Goal: Task Accomplishment & Management: Complete application form

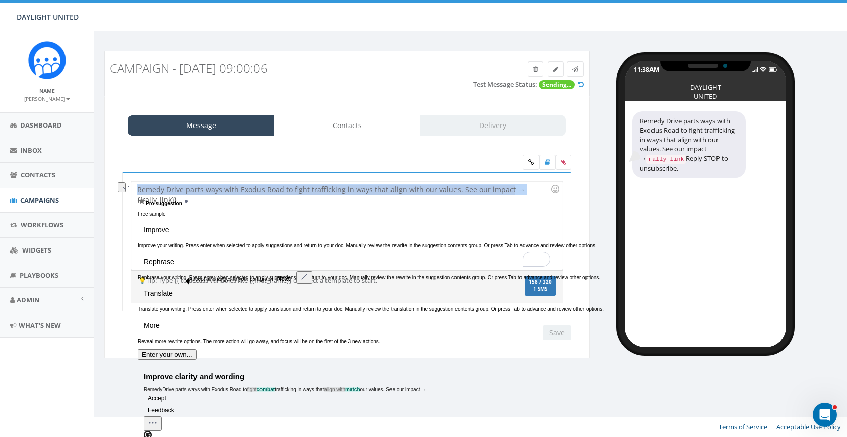
drag, startPoint x: 514, startPoint y: 193, endPoint x: 135, endPoint y: 187, distance: 379.3
click at [135, 187] on div "Remedy Drive parts ways with Exodus Road to fight trafficking in ways that alig…" at bounding box center [346, 242] width 449 height 140
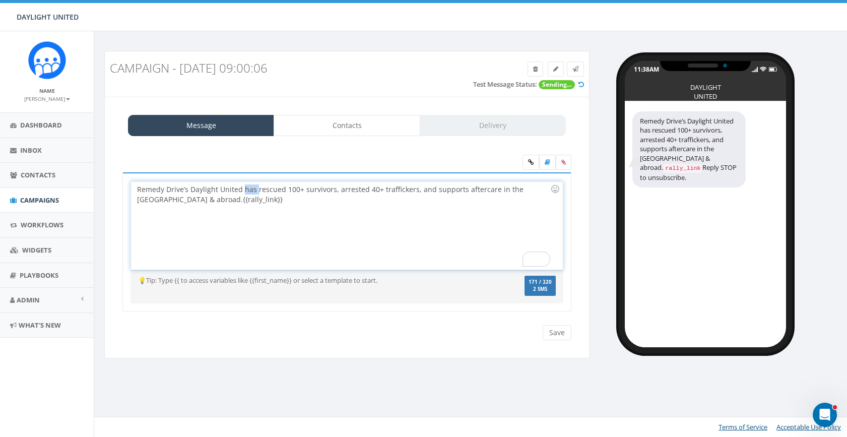
drag, startPoint x: 255, startPoint y: 191, endPoint x: 242, endPoint y: 191, distance: 13.6
click at [242, 191] on div "Remedy Drive’s Daylight United has rescued 100+ survivors, arrested 40+ traffic…" at bounding box center [346, 225] width 431 height 88
click at [293, 191] on div "Remedy Drive’s Daylight United updaterescued 100+ survivors, arrested 40+ traff…" at bounding box center [346, 225] width 431 height 88
click at [314, 191] on div "Remedy Drive’s Daylight United update: 100+ survivors, arrested 40+ traffickers…" at bounding box center [346, 225] width 431 height 88
drag, startPoint x: 376, startPoint y: 191, endPoint x: 349, endPoint y: 193, distance: 27.3
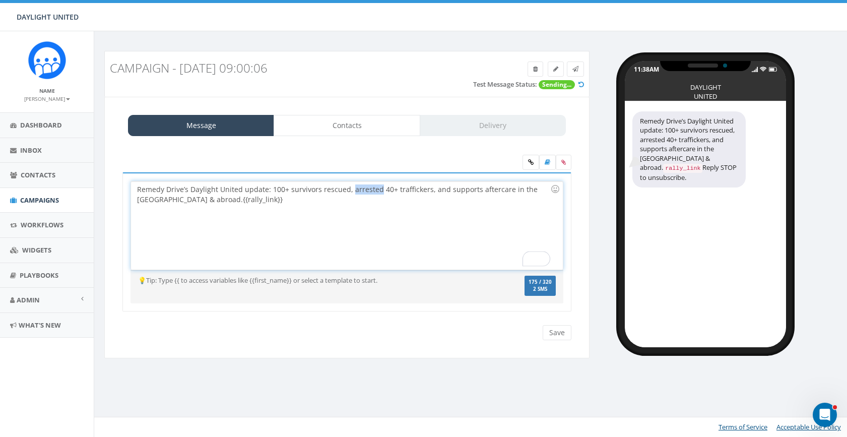
click at [349, 193] on div "Remedy Drive’s Daylight United update: 100+ survivors rescued, arrested 40+ tra…" at bounding box center [346, 225] width 431 height 88
click at [395, 191] on div "Remedy Drive’s Daylight United update: 100+ survivors rescued, 40+ traffickers,…" at bounding box center [346, 225] width 431 height 88
drag, startPoint x: 428, startPoint y: 191, endPoint x: 160, endPoint y: 201, distance: 268.6
click at [160, 201] on div "Remedy Drive’s Daylight United update: 100+ survivors rescued, 40+ traffickers …" at bounding box center [346, 225] width 431 height 88
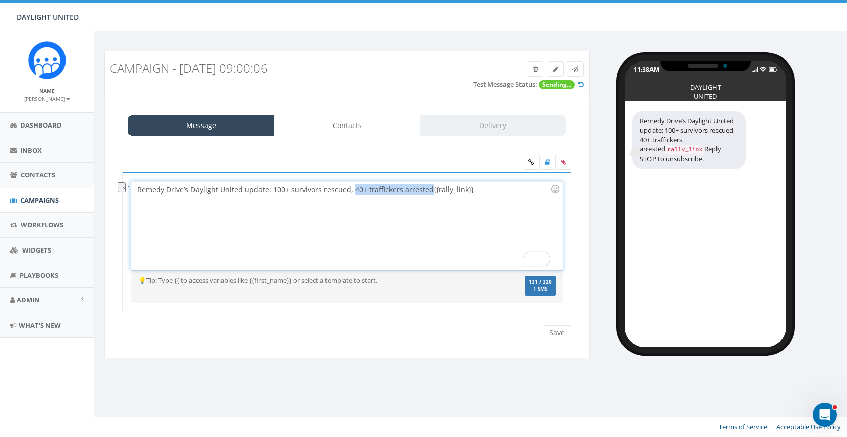
drag, startPoint x: 424, startPoint y: 190, endPoint x: 349, endPoint y: 192, distance: 75.1
click at [349, 192] on div "Remedy Drive’s Daylight United update: 100+ survivors rescued, 40+ traffickers …" at bounding box center [346, 225] width 431 height 88
click at [269, 190] on div "Remedy Drive’s Daylight United update: 100+ survivors rescued, {{rally_link}}" at bounding box center [346, 225] width 431 height 88
click at [430, 190] on div "Remedy Drive’s Daylight United update: 40+ traffickers arrested, 100+ survivors…" at bounding box center [346, 225] width 431 height 88
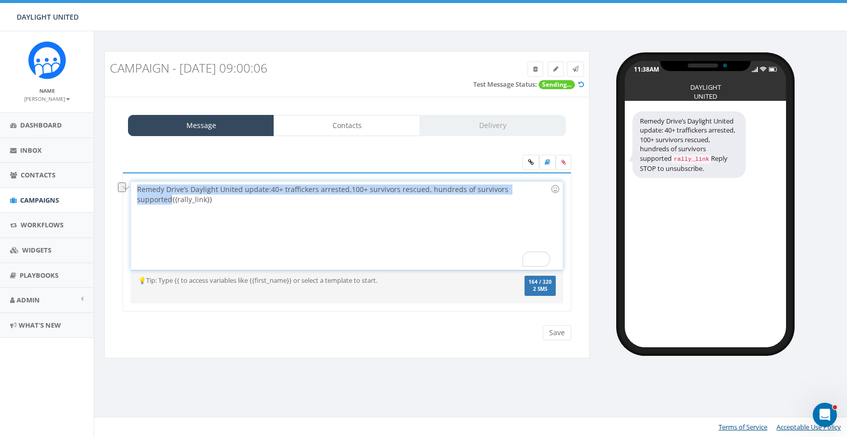
drag, startPoint x: 536, startPoint y: 191, endPoint x: 136, endPoint y: 192, distance: 399.4
click at [136, 192] on div "Remedy Drive’s Daylight United update: 40+ traffickers arrested, 100+ survivors…" at bounding box center [346, 225] width 431 height 88
copy div "Remedy Drive’s Daylight United update: 40+ traffickers arrested, 100+ survivors…"
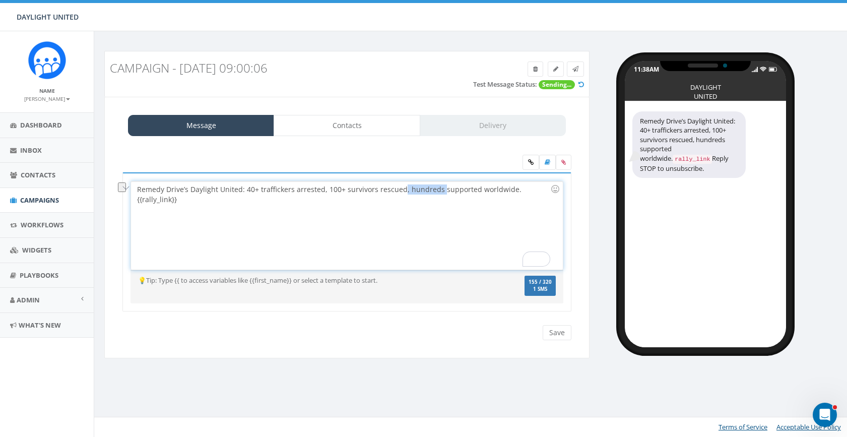
drag, startPoint x: 437, startPoint y: 192, endPoint x: 400, endPoint y: 193, distance: 36.8
click at [400, 193] on div "Remedy Drive’s Daylight United: 40+ traffickers arrested, 100+ survivors rescue…" at bounding box center [346, 225] width 431 height 88
click at [452, 190] on div "Remedy Drive’s Daylight United: 40+ traffickers arrested, 100+ survivors rescue…" at bounding box center [346, 225] width 431 height 88
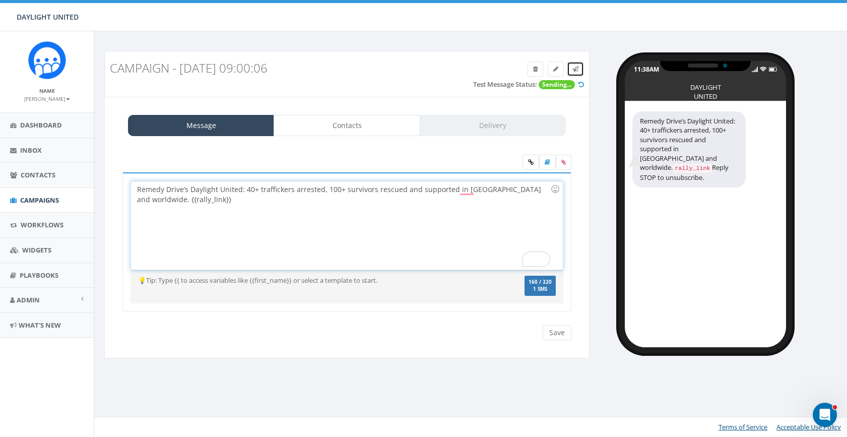
click at [574, 66] on icon at bounding box center [575, 69] width 6 height 6
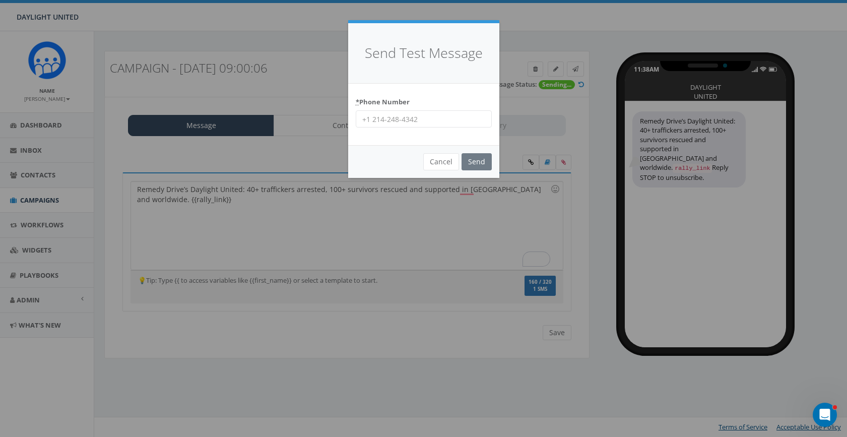
click at [414, 119] on input "* Phone Number" at bounding box center [424, 118] width 136 height 17
type input "[PHONE_NUMBER]"
click at [478, 161] on input "Send" at bounding box center [476, 161] width 30 height 17
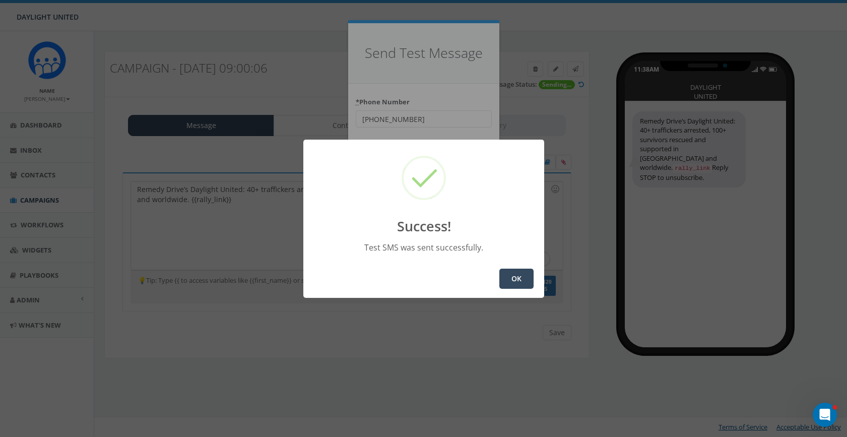
click at [511, 275] on button "OK" at bounding box center [516, 278] width 34 height 20
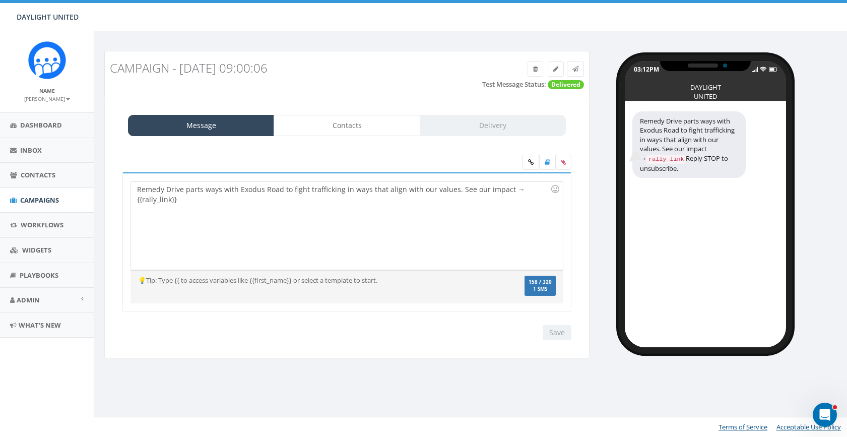
click at [457, 213] on div "Remedy Drive parts ways with Exodus Road to fight trafficking in ways that alig…" at bounding box center [346, 225] width 431 height 88
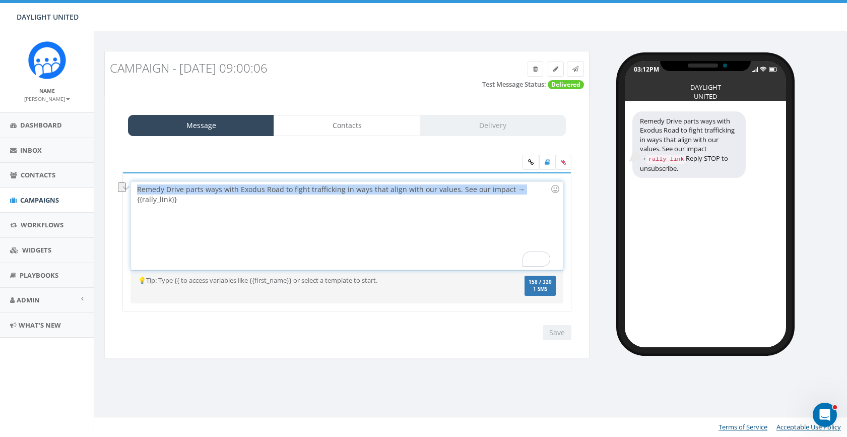
drag, startPoint x: 513, startPoint y: 190, endPoint x: 136, endPoint y: 190, distance: 377.3
click at [130, 186] on div "Remedy Drive parts ways with Exodus Road to fight trafficking in ways that alig…" at bounding box center [346, 242] width 449 height 140
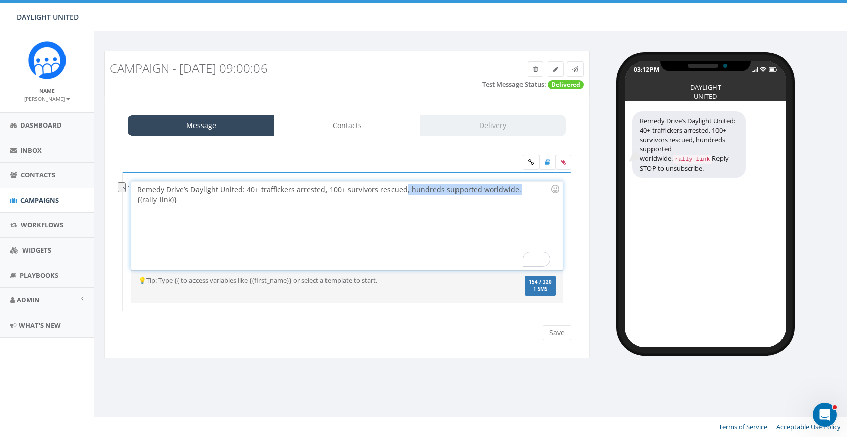
drag, startPoint x: 510, startPoint y: 191, endPoint x: 399, endPoint y: 187, distance: 110.4
click at [399, 187] on div "Remedy Drive’s Daylight United: 40+ traffickers arrested, 100+ survivors rescue…" at bounding box center [346, 225] width 431 height 88
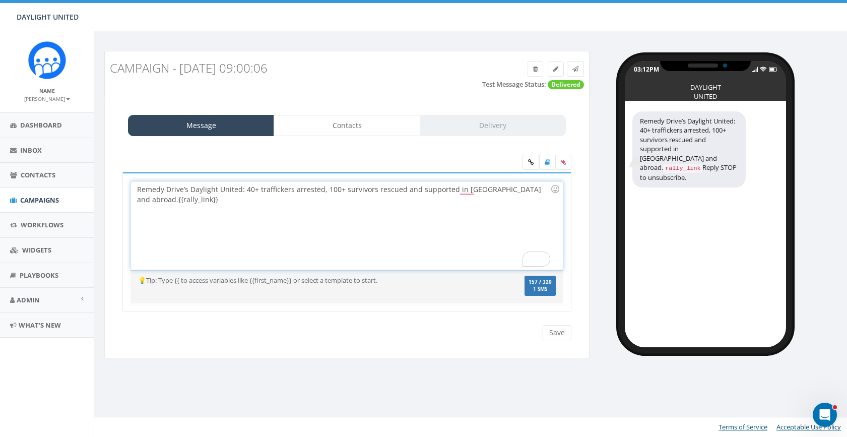
click at [521, 190] on div "Remedy Drive’s Daylight United: 40+ traffickers arrested, 100+ survivors rescue…" at bounding box center [346, 225] width 431 height 88
click at [374, 193] on div "Remedy Drive’s Daylight United: 40+ traffickers arrested, 100+ survivors rescue…" at bounding box center [346, 225] width 431 height 88
click at [402, 191] on div "Remedy Drive’s Daylight United: 40+ traffickers arrested, 100+ survivors rescue…" at bounding box center [346, 225] width 431 height 88
click at [520, 191] on div "Remedy Drive’s Daylight United: 40+ traffickers arrested, 100+ survivors rescue…" at bounding box center [346, 225] width 431 height 88
click at [578, 67] on icon at bounding box center [575, 69] width 6 height 6
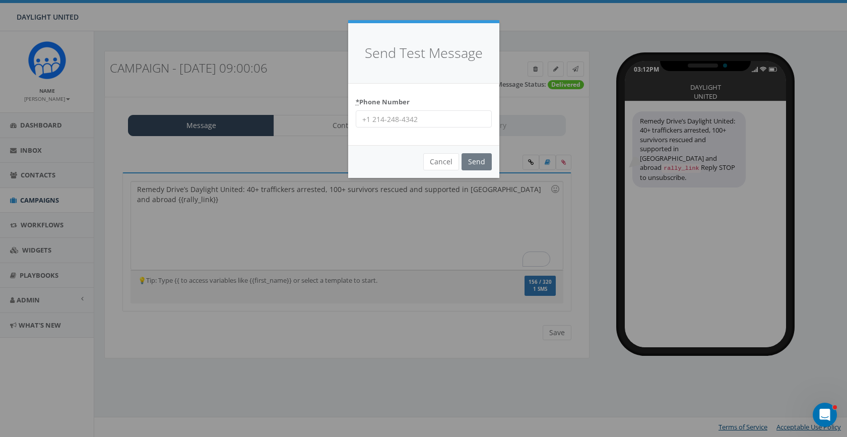
click at [442, 117] on input "* Phone Number" at bounding box center [424, 118] width 136 height 17
click at [301, 224] on div "Send Test Message * Phone Number Cancel Send Loading..." at bounding box center [423, 218] width 847 height 437
click at [225, 208] on div "Send Test Message * Phone Number Cancel Send Loading..." at bounding box center [423, 218] width 847 height 437
click at [445, 164] on button "Cancel" at bounding box center [441, 161] width 36 height 17
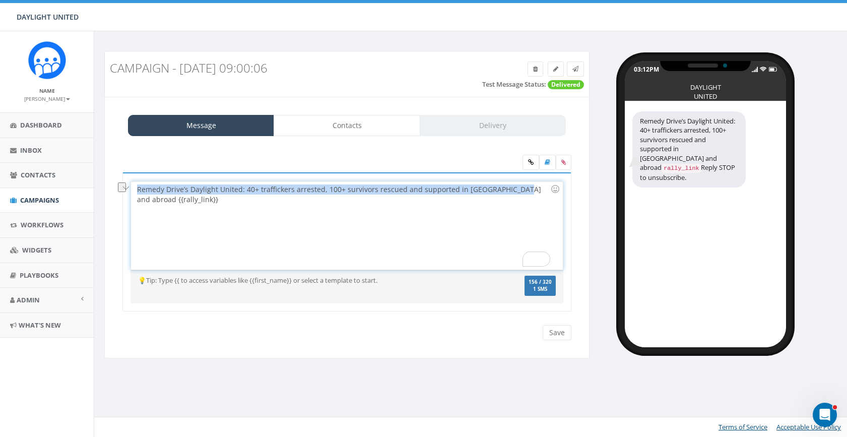
drag, startPoint x: 514, startPoint y: 192, endPoint x: 122, endPoint y: 186, distance: 392.4
click at [122, 186] on div "Remedy Drive parts ways with Exodus Road to fight trafficking in ways that alig…" at bounding box center [346, 242] width 449 height 140
copy div "Remedy Drive’s Daylight United: 40+ traffickers arrested, 100+ survivors rescue…"
click at [574, 69] on icon at bounding box center [575, 69] width 6 height 6
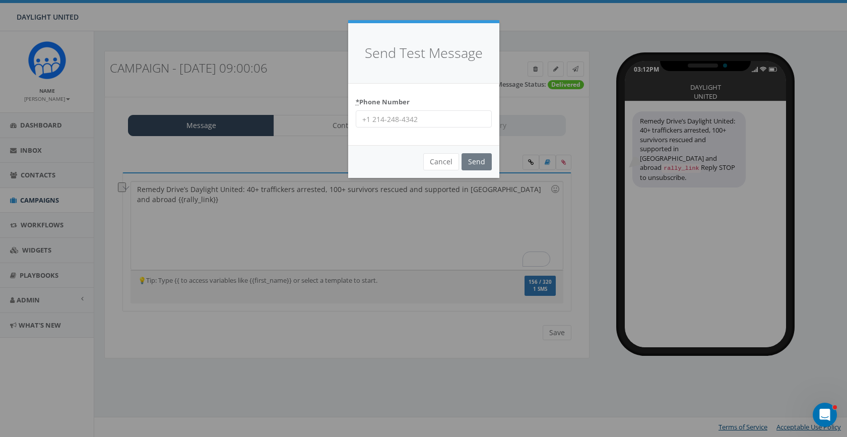
click input "* Phone Number"
type input "402 730 0475"
click input "Send"
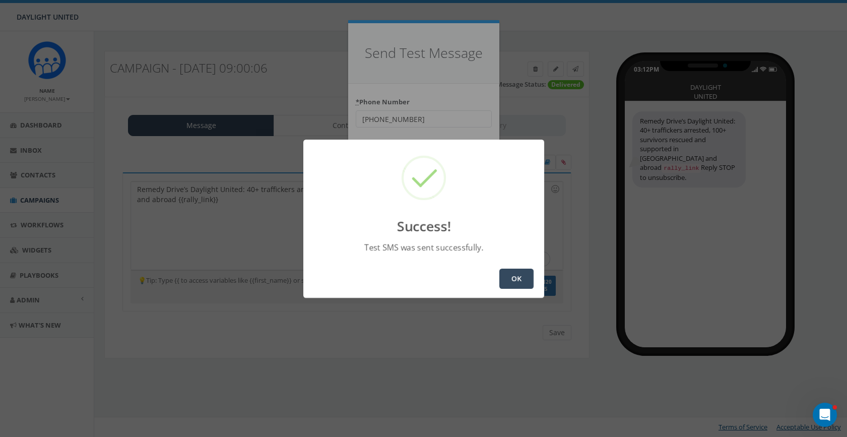
click button "OK"
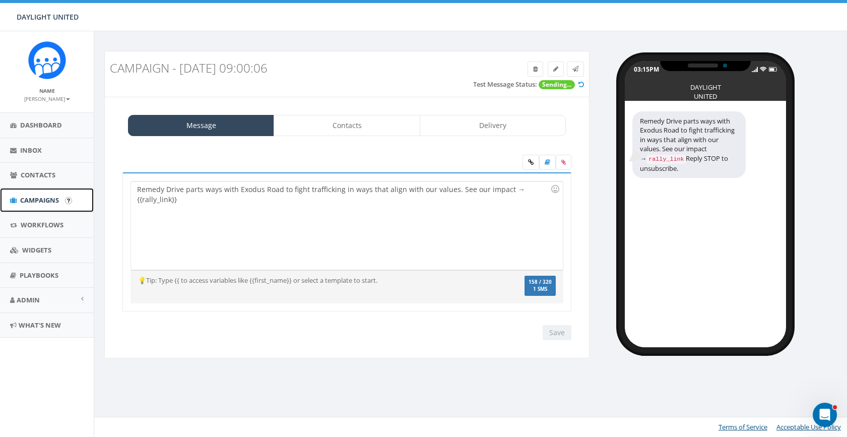
click at [41, 196] on span "Campaigns" at bounding box center [39, 199] width 39 height 9
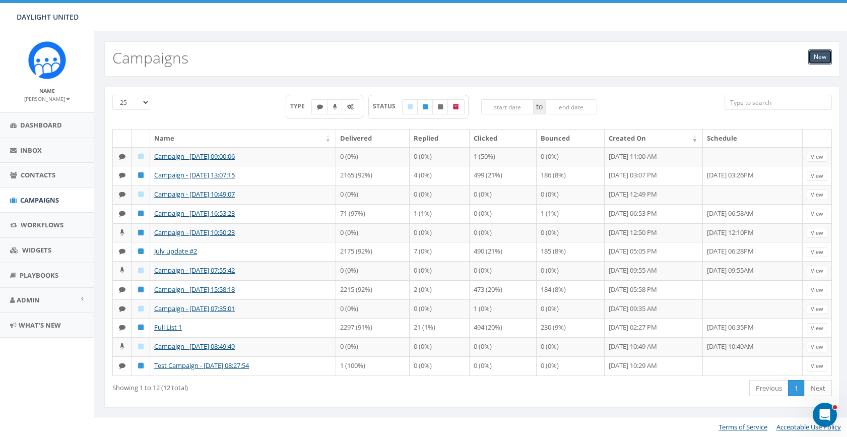
click at [817, 55] on link "New" at bounding box center [820, 56] width 24 height 15
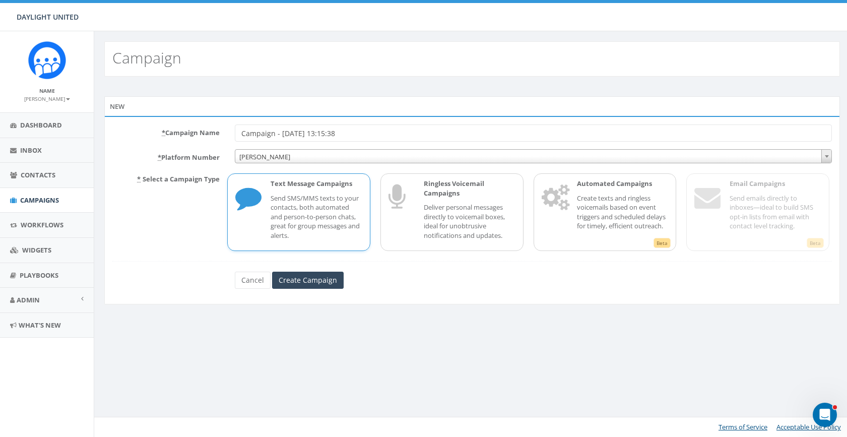
click at [303, 217] on p "Send SMS/MMS texts to your contacts, both automated and person-to-person chats,…" at bounding box center [316, 216] width 92 height 47
click at [295, 275] on input "Create Campaign" at bounding box center [308, 279] width 72 height 17
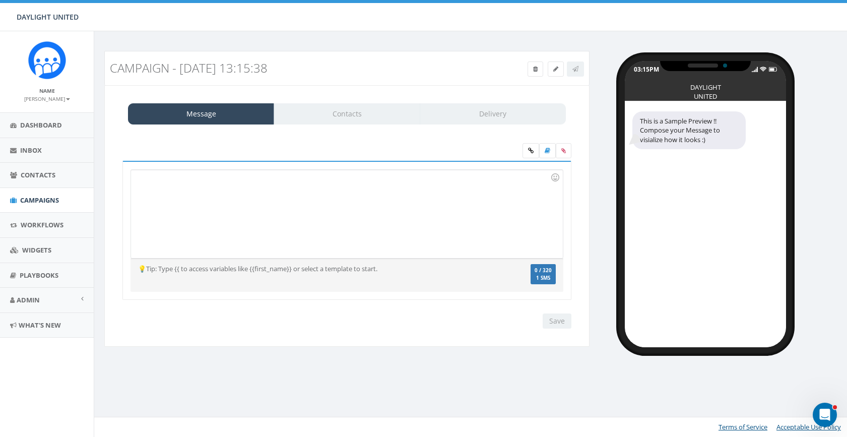
click at [273, 200] on div at bounding box center [346, 214] width 431 height 88
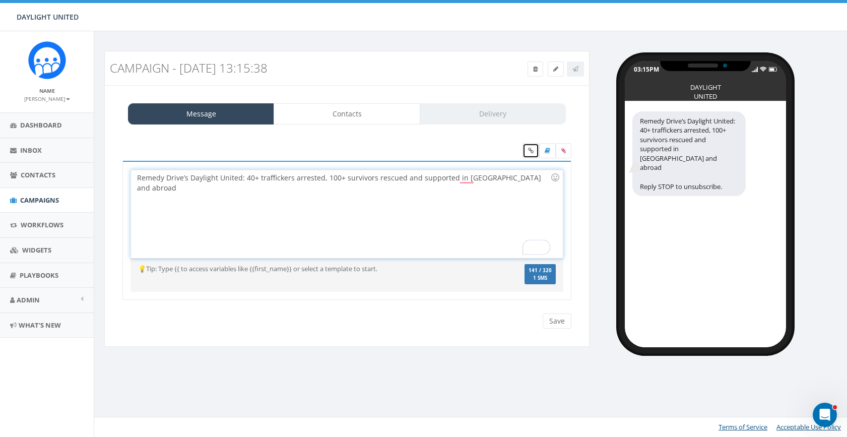
click at [534, 153] on link at bounding box center [530, 150] width 17 height 15
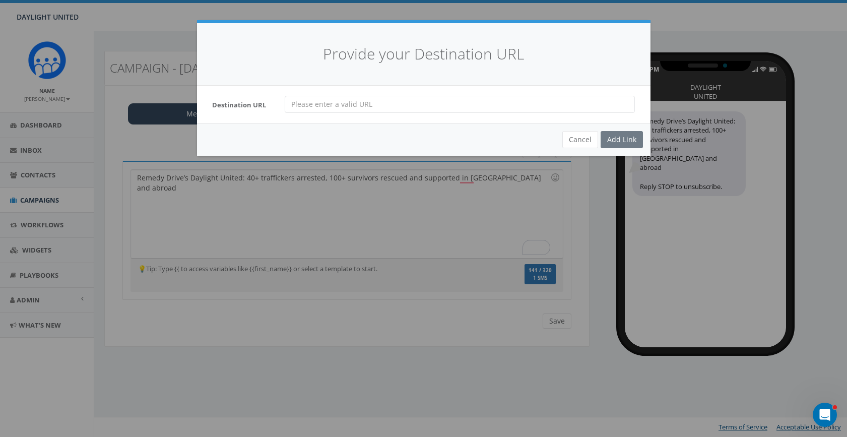
click at [372, 101] on input "url" at bounding box center [460, 104] width 350 height 17
paste input "[URL][DOMAIN_NAME]"
type input "[URL][DOMAIN_NAME]"
click at [616, 139] on div "Add Link" at bounding box center [621, 139] width 42 height 17
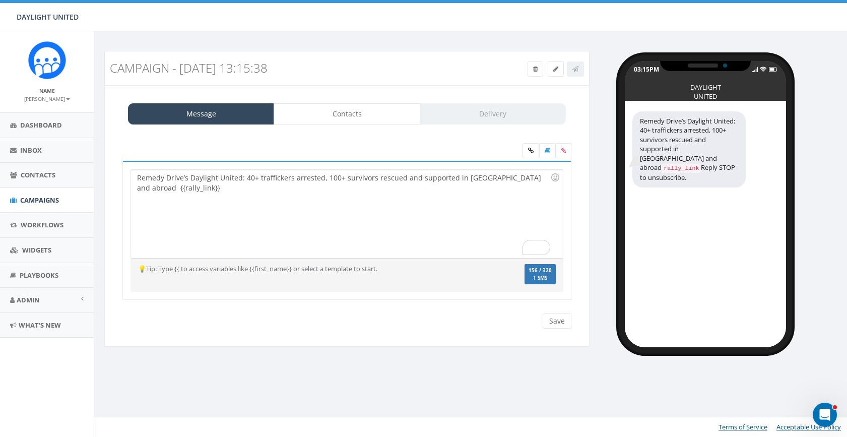
click at [276, 215] on div "Remedy Drive’s Daylight United: 40+ traffickers arrested, 100+ survivors rescue…" at bounding box center [346, 214] width 431 height 88
click at [555, 322] on input "Save" at bounding box center [556, 320] width 29 height 15
click at [576, 73] on link at bounding box center [575, 68] width 17 height 15
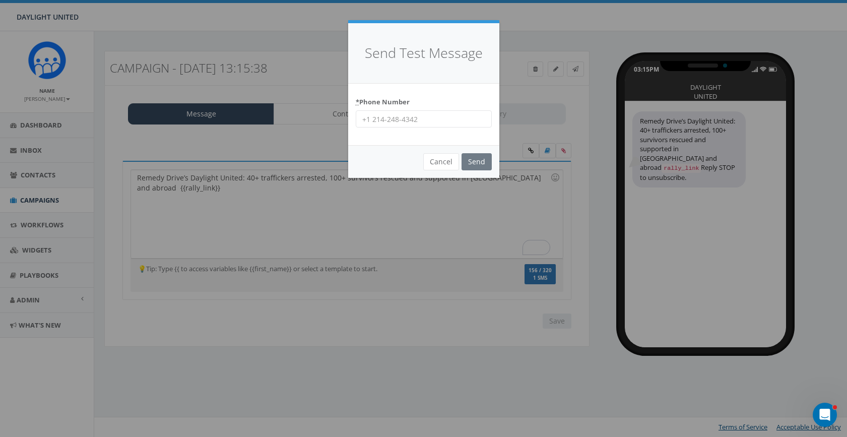
click at [434, 118] on input "* Phone Number" at bounding box center [424, 118] width 136 height 17
type input "[PHONE_NUMBER]"
click at [478, 162] on input "Send" at bounding box center [476, 161] width 30 height 17
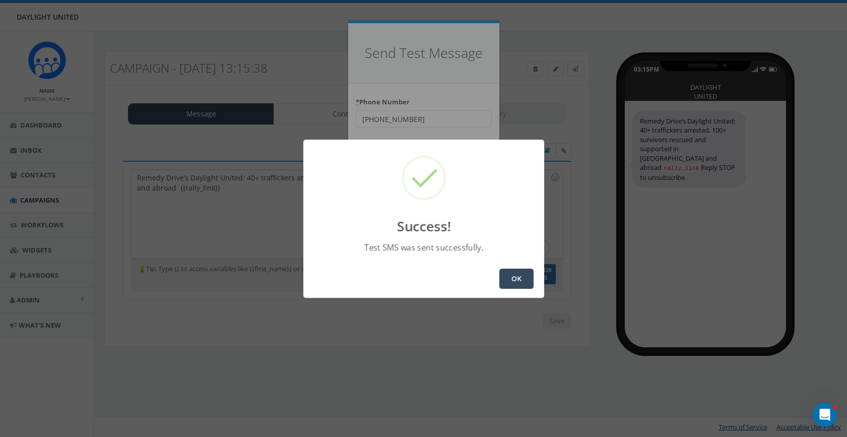
click at [517, 280] on button "OK" at bounding box center [516, 278] width 34 height 20
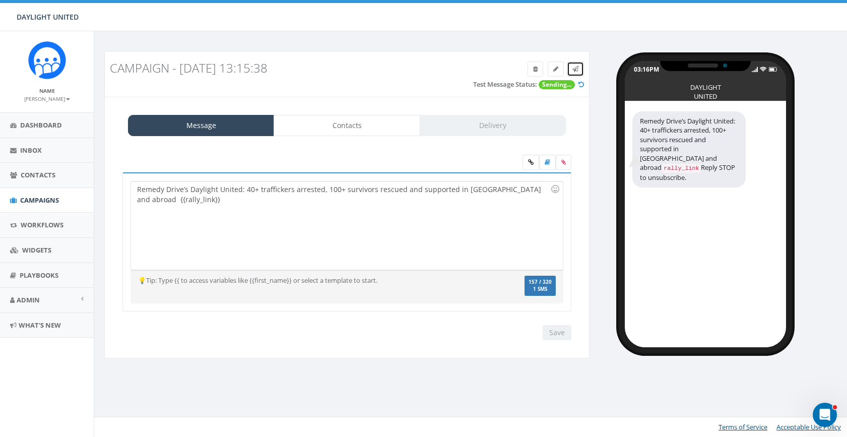
click at [575, 70] on icon at bounding box center [575, 69] width 6 height 6
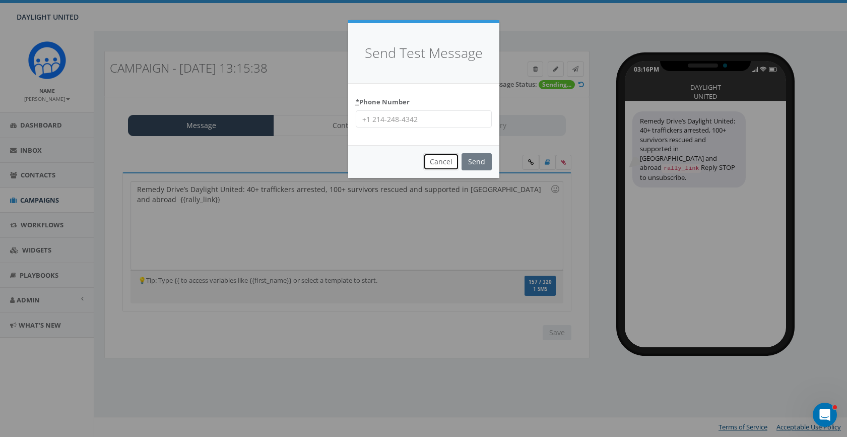
click at [447, 163] on button "Cancel" at bounding box center [441, 161] width 36 height 17
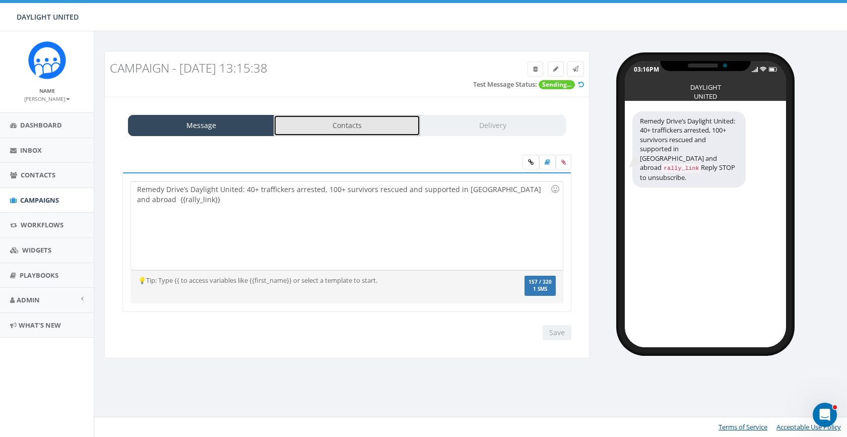
click at [345, 121] on link "Contacts" at bounding box center [346, 125] width 146 height 21
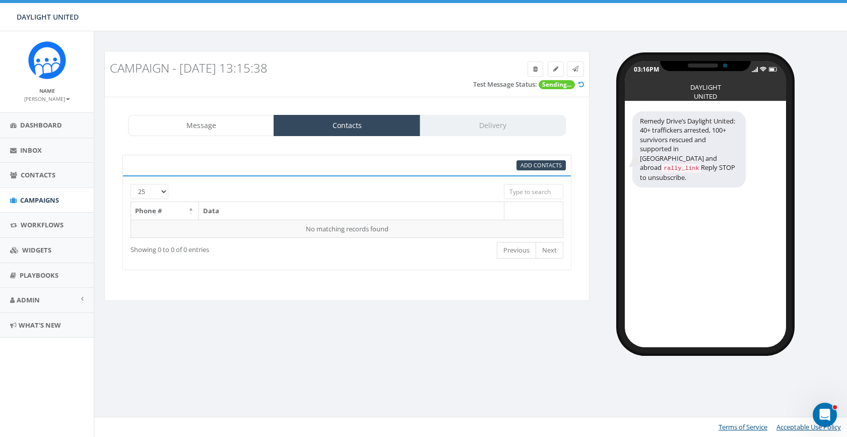
click at [163, 191] on div at bounding box center [328, 189] width 336 height 10
click at [368, 127] on link "Contacts" at bounding box center [346, 125] width 146 height 21
click at [529, 163] on span "Add Contacts" at bounding box center [540, 165] width 41 height 8
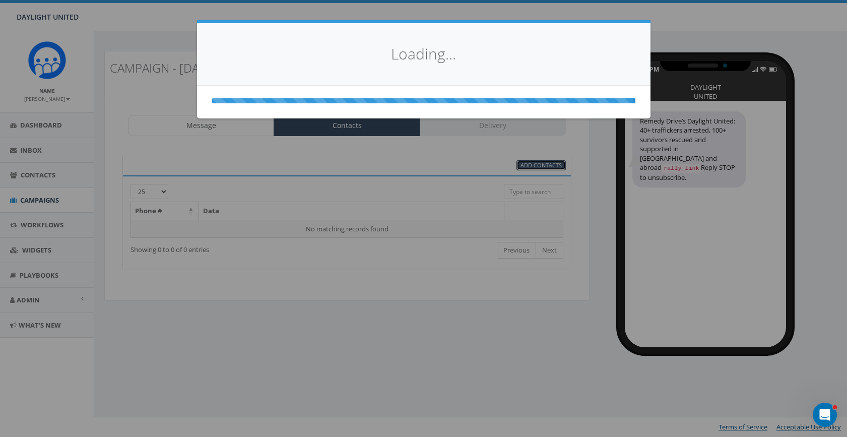
select select
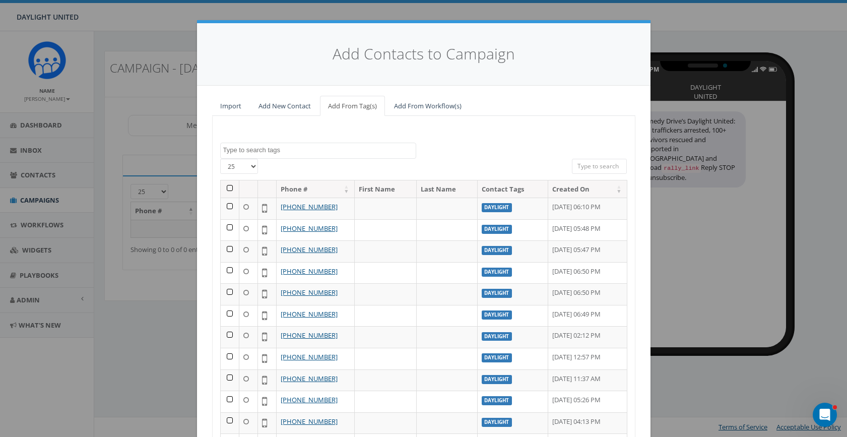
click at [230, 188] on th at bounding box center [230, 189] width 19 height 18
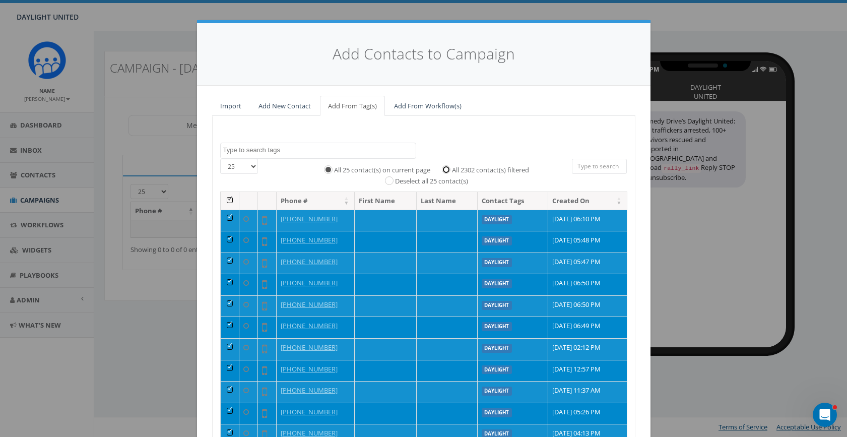
click at [448, 168] on input "All 2302 contact(s) filtered" at bounding box center [448, 169] width 7 height 7
radio input "true"
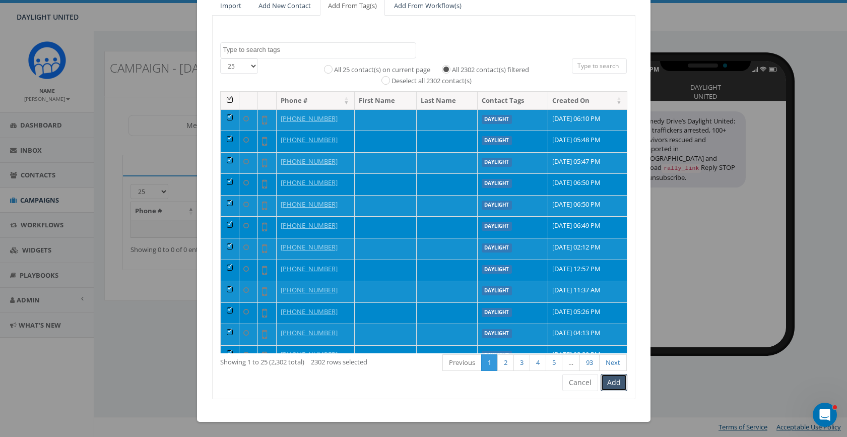
click at [619, 388] on button "Add" at bounding box center [613, 382] width 27 height 17
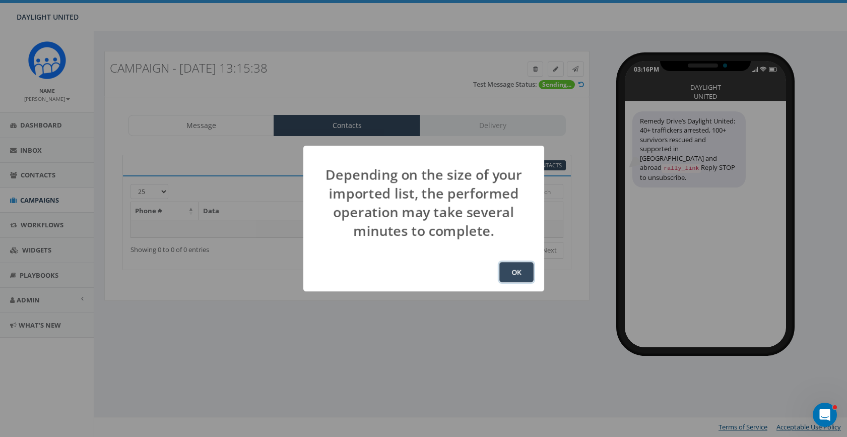
click at [512, 272] on button "OK" at bounding box center [516, 272] width 34 height 20
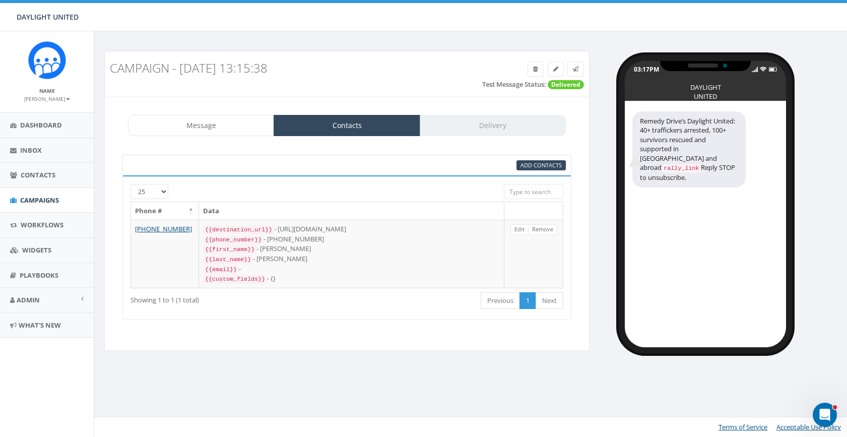
click at [511, 129] on div "Message Contacts Delivery" at bounding box center [347, 125] width 438 height 21
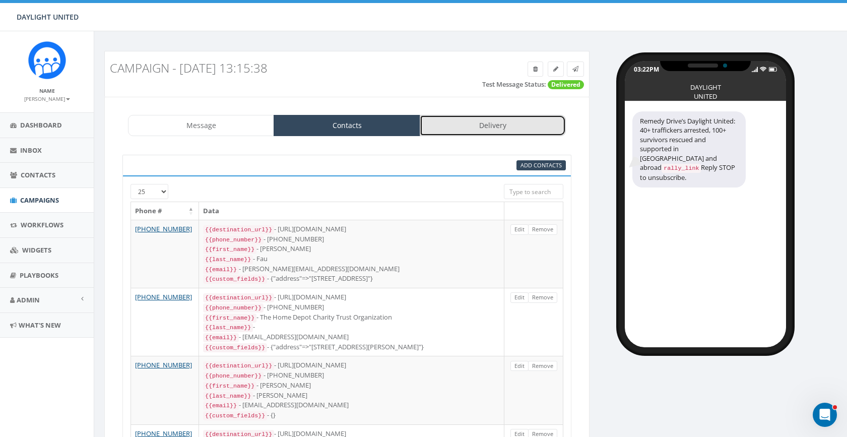
click at [488, 125] on link "Delivery" at bounding box center [493, 125] width 146 height 21
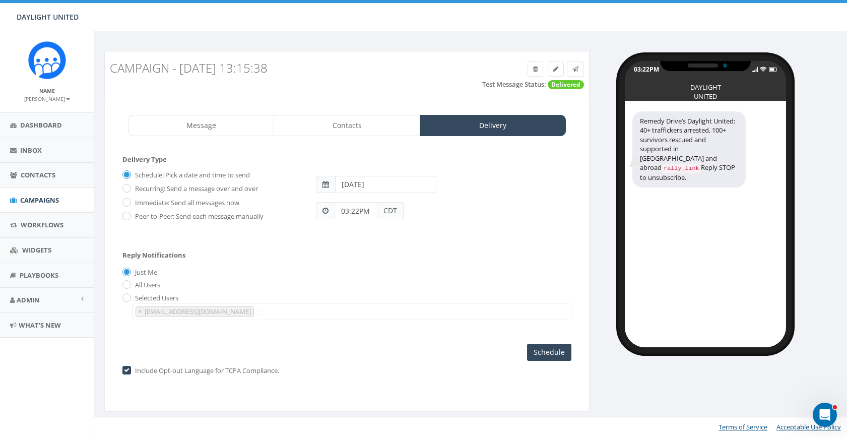
click at [371, 183] on input "[DATE]" at bounding box center [385, 184] width 101 height 17
click at [391, 280] on td "24" at bounding box center [391, 279] width 16 height 15
type input "[DATE]"
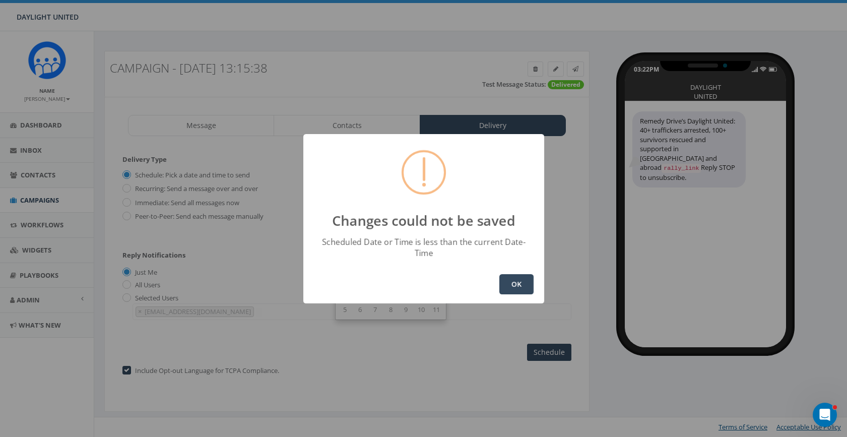
click at [516, 281] on button "OK" at bounding box center [516, 284] width 34 height 20
click at [511, 277] on button "OK" at bounding box center [516, 284] width 34 height 20
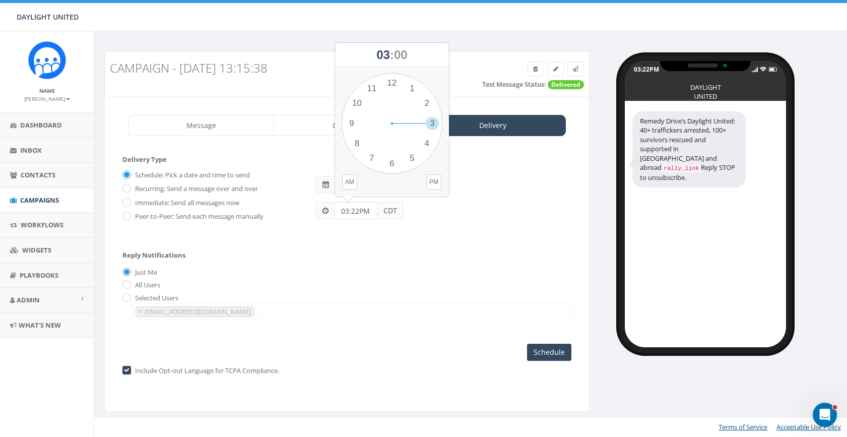
click at [348, 212] on input "03:22PM" at bounding box center [355, 210] width 43 height 17
click at [380, 56] on span "03" at bounding box center [383, 55] width 14 height 14
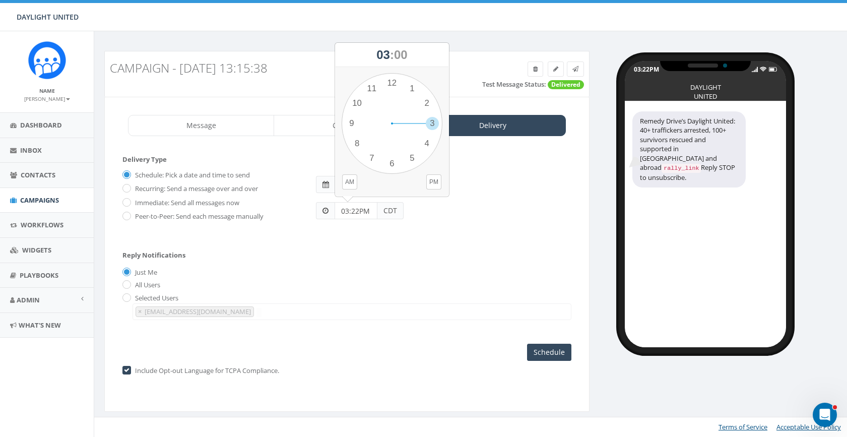
click at [380, 56] on span "03" at bounding box center [383, 55] width 14 height 14
drag, startPoint x: 431, startPoint y: 123, endPoint x: 402, endPoint y: 172, distance: 56.0
click at [402, 172] on div "1 2 3 4 5 6 7 8 9 10 11 12 00 05 10 15 20 25 30 35 40 45 50 55" at bounding box center [391, 123] width 101 height 101
drag, startPoint x: 392, startPoint y: 83, endPoint x: 420, endPoint y: 163, distance: 84.9
click at [420, 163] on div "1 2 3 4 5 6 7 8 9 10 11 12 00 05 10 15 20 25 30 35 40 45 50 55" at bounding box center [391, 123] width 101 height 101
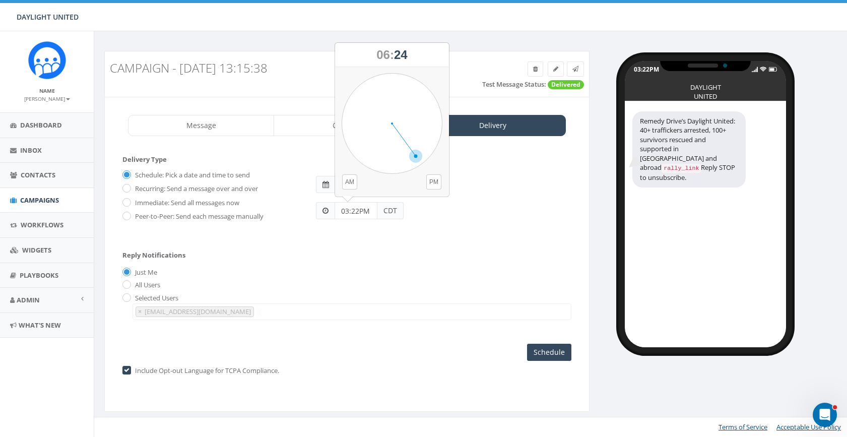
type input "06:24PM"
click at [364, 186] on input "2025-09-24" at bounding box center [385, 184] width 101 height 17
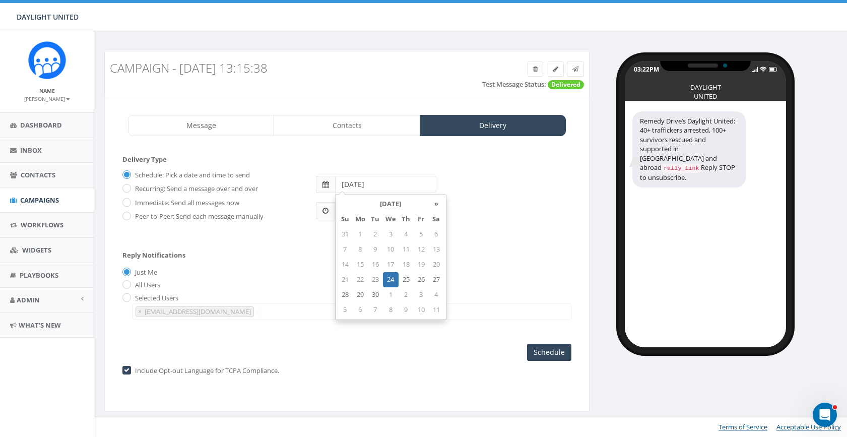
click at [387, 278] on td "24" at bounding box center [391, 279] width 16 height 15
click at [509, 250] on div "Reply Notifications Just Me All Users Selected Users remedydrive@gmail.com × re…" at bounding box center [346, 283] width 449 height 84
click at [574, 66] on icon at bounding box center [575, 69] width 6 height 6
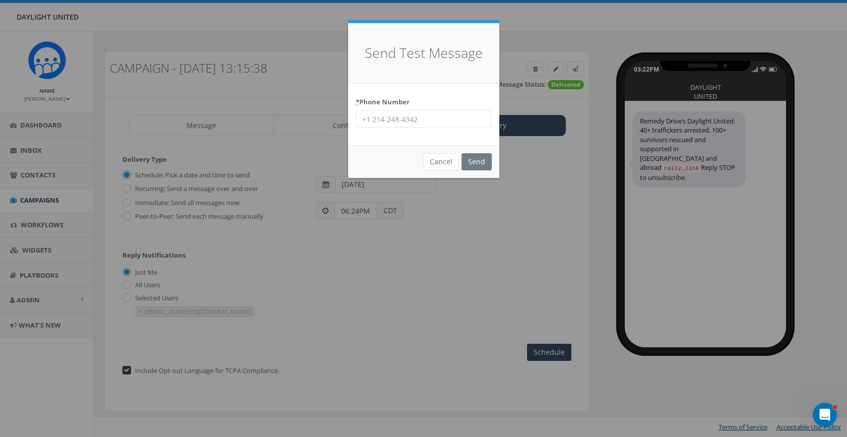
click at [402, 121] on input "* Phone Number" at bounding box center [424, 118] width 136 height 17
type input "402 730 0989"
click at [476, 165] on input "Send" at bounding box center [476, 161] width 30 height 17
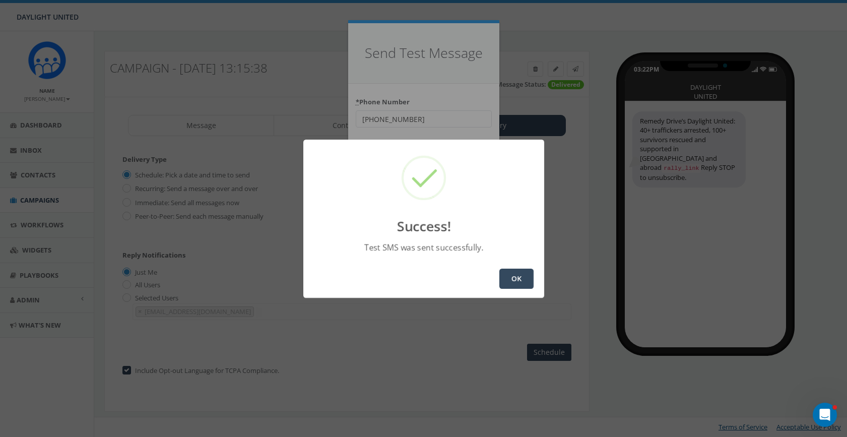
click at [512, 280] on button "OK" at bounding box center [516, 278] width 34 height 20
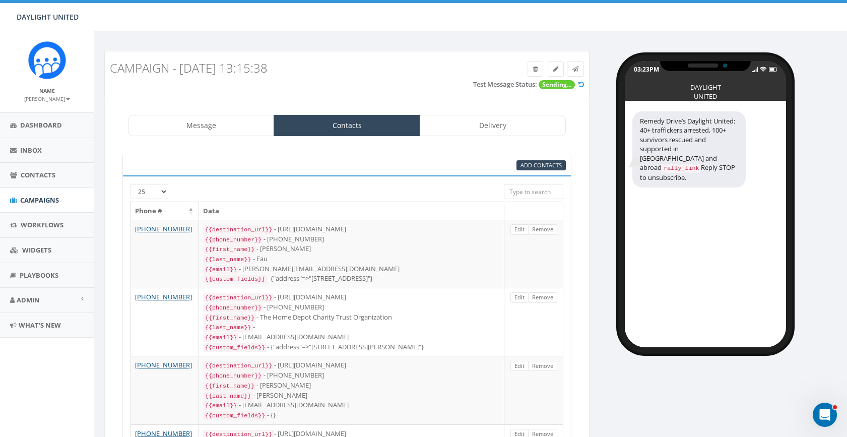
scroll to position [3, 0]
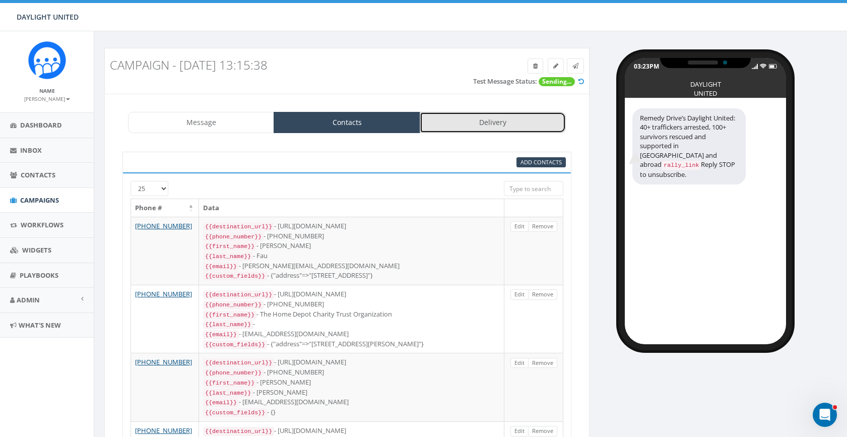
click at [485, 120] on link "Delivery" at bounding box center [493, 122] width 146 height 21
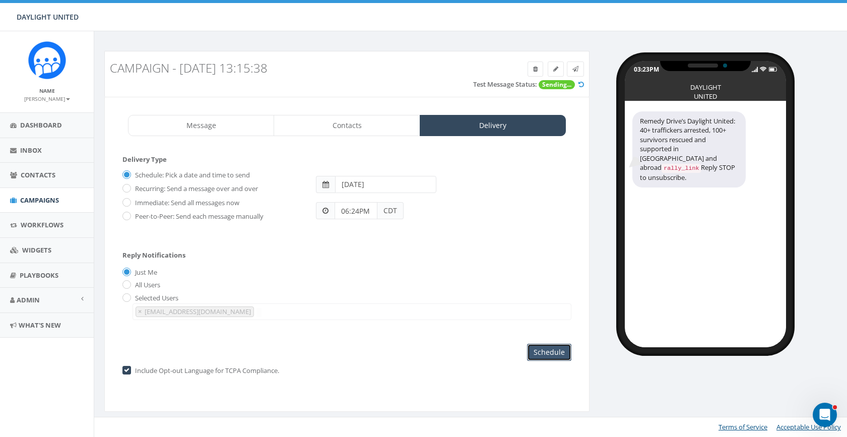
click at [550, 356] on input "Schedule" at bounding box center [549, 352] width 44 height 17
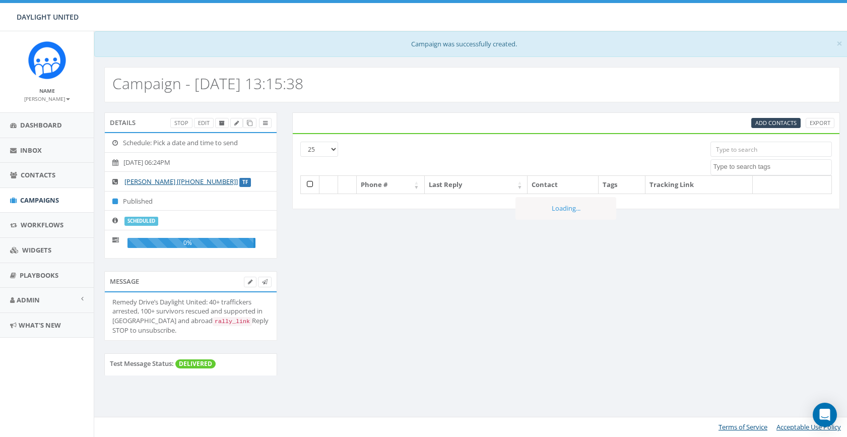
select select
